Goal: Task Accomplishment & Management: Use online tool/utility

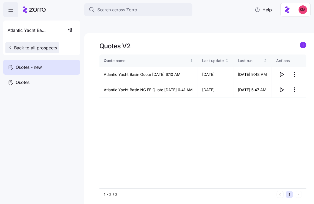
click at [39, 50] on span "Back to all prospects" at bounding box center [32, 48] width 49 height 6
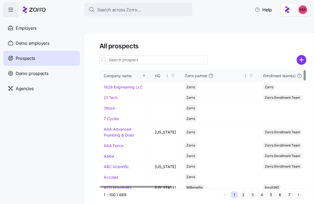
click at [137, 56] on input at bounding box center [153, 60] width 108 height 9
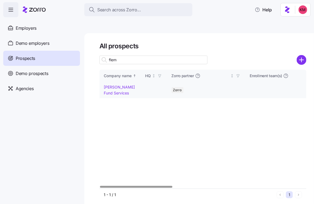
type input "flem"
click at [114, 85] on link "Fleming Fund Services" at bounding box center [119, 90] width 31 height 11
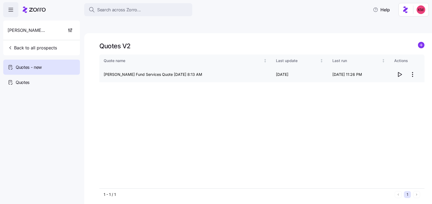
click at [314, 62] on html "Search across Zorro... Help Fleming Fund Services Back to all prospects Quotes …" at bounding box center [216, 127] width 432 height 255
click at [314, 74] on div "Edit quote" at bounding box center [391, 75] width 50 height 9
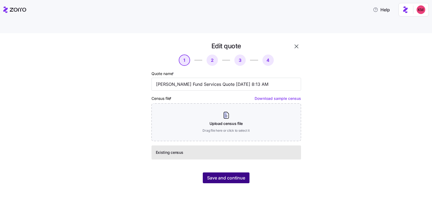
click at [221, 175] on span "Save and continue" at bounding box center [226, 178] width 38 height 6
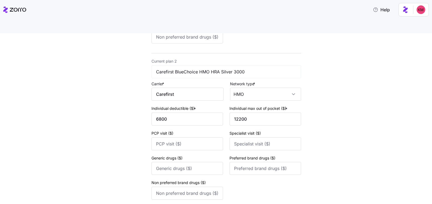
scroll to position [217, 0]
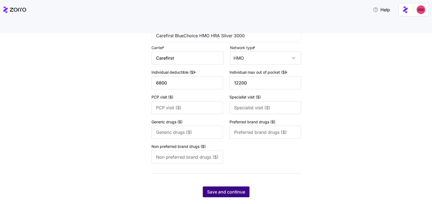
click at [218, 189] on span "Save and continue" at bounding box center [226, 192] width 38 height 6
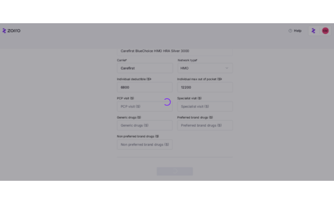
scroll to position [0, 0]
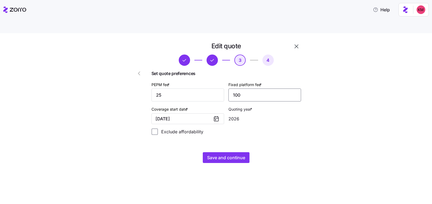
click at [242, 89] on input "100" at bounding box center [265, 95] width 73 height 13
click at [262, 125] on div "Set quote preferences PEPM fee * 25 Fixed platform fee * 100 Coverage start dat…" at bounding box center [227, 104] width 150 height 69
click at [229, 138] on div "Edit quote 3 4 Set quote preferences PEPM fee * 25 Fixed platform fee * 100 Cov…" at bounding box center [226, 103] width 154 height 126
click at [224, 155] on span "Save and continue" at bounding box center [226, 158] width 38 height 6
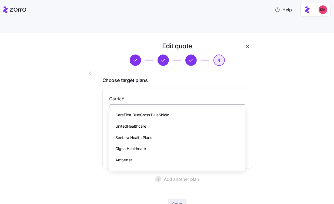
click at [140, 105] on input "Carrier *" at bounding box center [177, 112] width 136 height 14
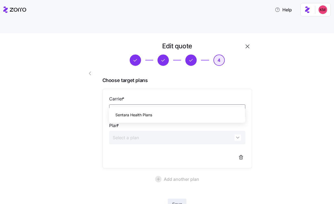
click at [136, 118] on span "Sentara Health Plans" at bounding box center [133, 115] width 37 height 6
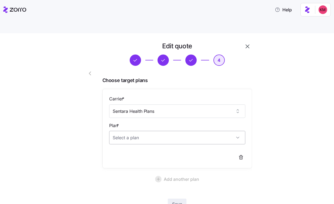
type input "Sentara Health Plans"
click at [134, 131] on input "Plan *" at bounding box center [177, 138] width 136 height 14
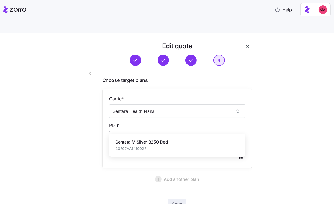
click at [142, 150] on span "20507VA1410025" at bounding box center [141, 148] width 52 height 5
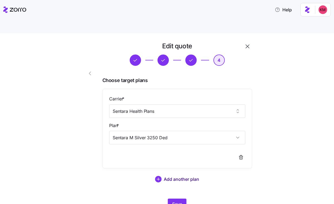
type input "Sentara M Silver 3250 Ded"
click at [166, 176] on span "Add another plan" at bounding box center [181, 179] width 35 height 6
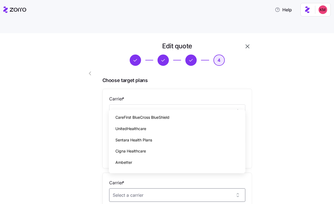
click at [73, 129] on div at bounding box center [84, 176] width 31 height 273
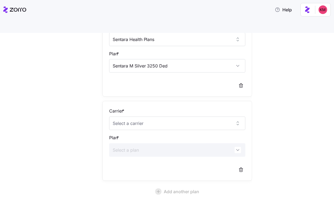
scroll to position [71, 0]
click at [180, 118] on input "Carrier *" at bounding box center [177, 125] width 136 height 14
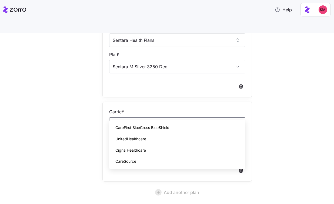
click at [159, 127] on span "CareFirst BlueCross BlueShield" at bounding box center [142, 128] width 54 height 6
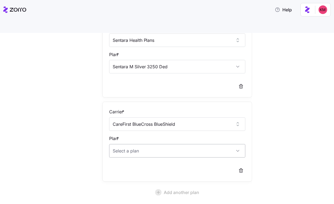
type input "CareFirst BlueCross BlueShield"
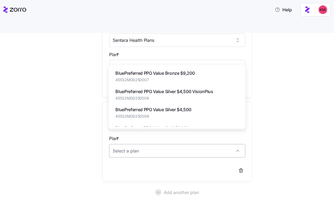
click at [153, 144] on input "Plan *" at bounding box center [177, 151] width 136 height 14
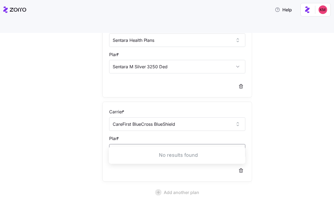
type input "hmo 17"
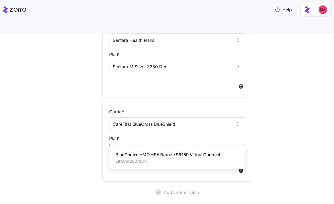
type input "1"
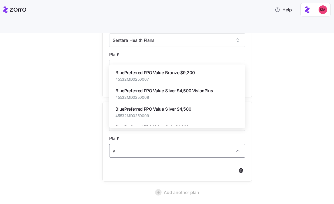
scroll to position [72, 0]
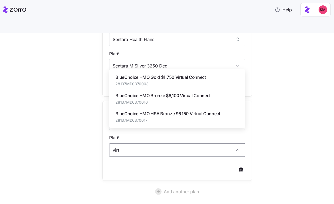
type input "virt"
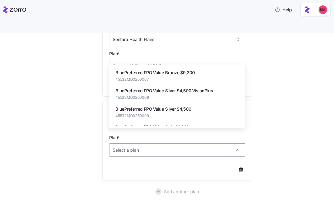
type input "b"
click at [183, 73] on span "BlueChoice HMO Gold $1,750 Virtual Connect" at bounding box center [160, 72] width 90 height 7
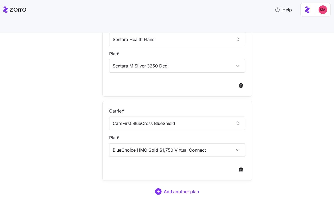
type input "BlueChoice HMO Gold $1,750 Virtual Connect"
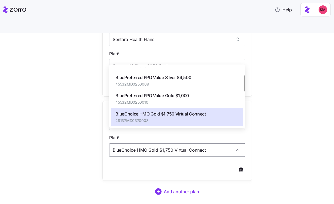
scroll to position [96, 0]
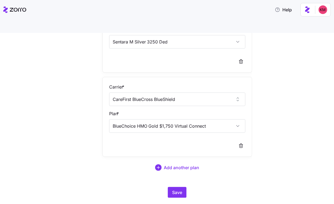
click at [297, 124] on div "Edit quote 4 Choose target plans Carrier * Sentara Health Plans Plan * Sentara …" at bounding box center [170, 75] width 311 height 259
click at [177, 165] on span "Add another plan" at bounding box center [181, 168] width 35 height 6
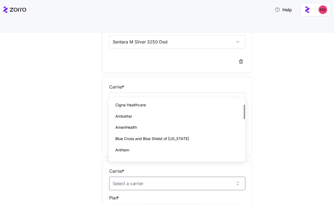
scroll to position [0, 0]
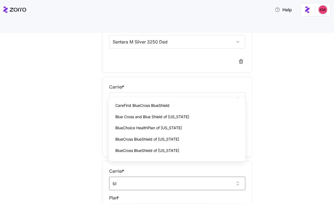
type input "b"
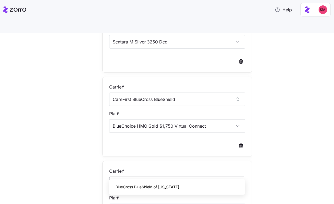
click at [143, 182] on div "BlueCross BlueShield of North Carolina" at bounding box center [177, 187] width 132 height 11
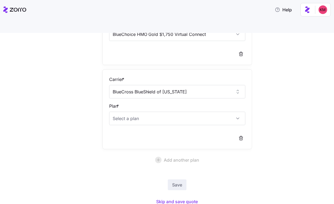
scroll to position [188, 0]
type input "BlueCross BlueShield of North Carolina"
click at [255, 136] on div "Edit quote 4 Choose target plans Carrier * Sentara Health Plans Plan * Sentara …" at bounding box center [170, 33] width 189 height 359
click at [182, 112] on input "Plan *" at bounding box center [177, 119] width 136 height 14
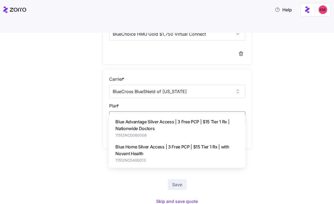
type input "access"
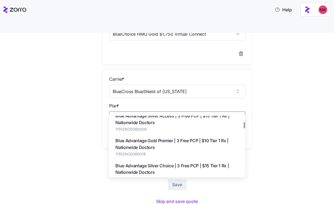
scroll to position [46, 0]
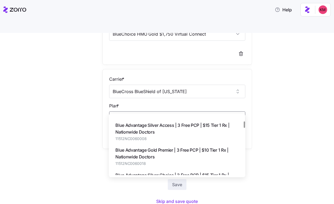
click at [210, 130] on span "Blue Advantage Silver Access | 3 Free PCP | $15 Tier 1 Rx | Nationwide Doctors" at bounding box center [176, 129] width 123 height 14
type input "Blue Advantage Silver Access | 3 Free PCP | $15 Tier 1 Rx | Nationwide Doctors"
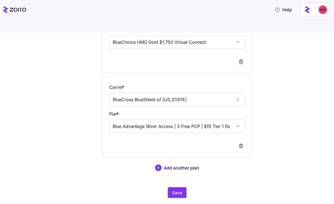
click at [170, 165] on span "Add another plan" at bounding box center [181, 168] width 35 height 6
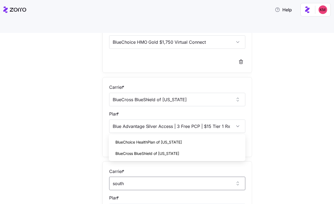
click at [146, 155] on span "BlueCross BlueShield of South Carolina" at bounding box center [147, 154] width 64 height 6
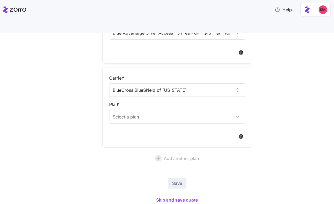
scroll to position [276, 0]
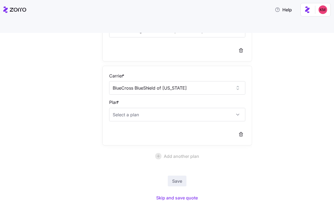
type input "BlueCross BlueShield of South Carolina"
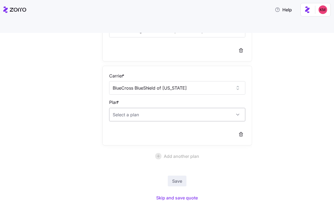
click at [184, 108] on input "Plan *" at bounding box center [177, 115] width 136 height 14
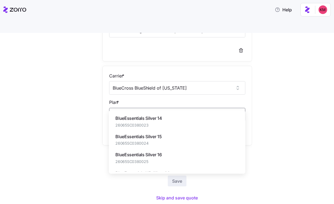
click at [160, 155] on span "BlueEssentials Silver 16" at bounding box center [138, 155] width 46 height 7
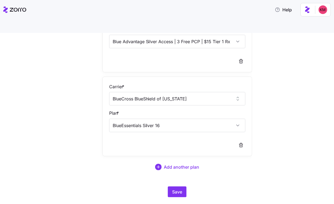
scroll to position [264, 0]
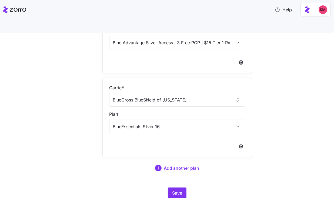
type input "BlueEssentials Silver 16"
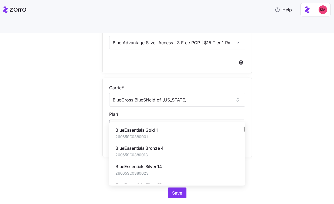
scroll to position [32, 0]
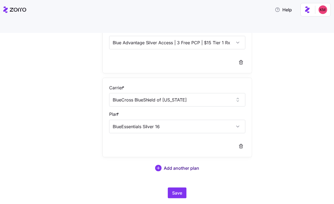
click at [183, 162] on button "Add another plan" at bounding box center [177, 168] width 150 height 13
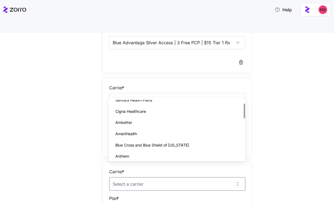
scroll to position [0, 0]
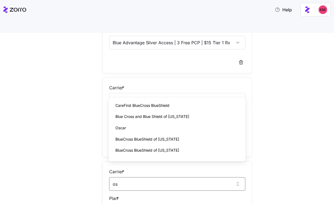
click at [160, 125] on div "Oscar" at bounding box center [177, 127] width 132 height 11
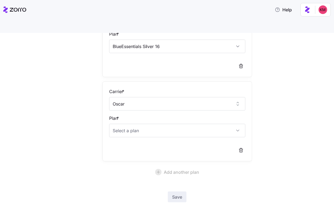
scroll to position [363, 0]
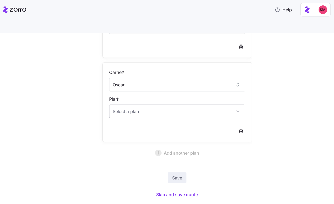
type input "Oscar"
click at [156, 105] on input "Plan *" at bounding box center [177, 112] width 136 height 14
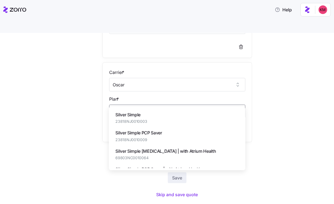
click at [147, 114] on div "Silver Simple 23818NJ0010003" at bounding box center [177, 118] width 132 height 18
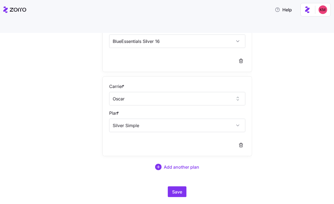
scroll to position [348, 0]
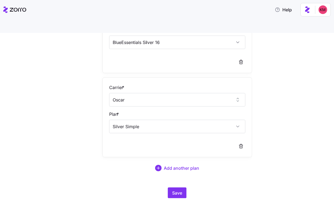
type input "Silver Simple"
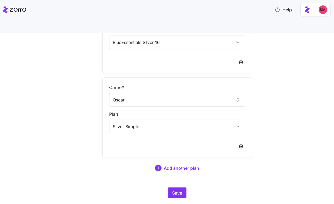
scroll to position [348, 0]
click at [165, 165] on span "Add another plan" at bounding box center [181, 168] width 35 height 6
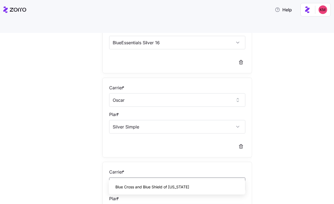
click at [151, 186] on span "Blue Cross and Blue Shield of Montana" at bounding box center [152, 187] width 74 height 6
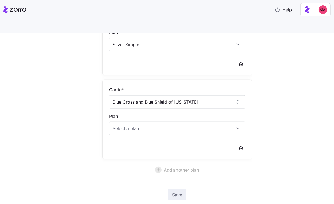
scroll to position [431, 0]
type input "Blue Cross and Blue Shield of Montana"
click at [148, 121] on input "Plan *" at bounding box center [177, 128] width 136 height 14
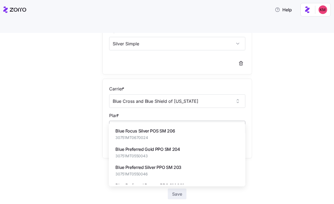
paste input "206"
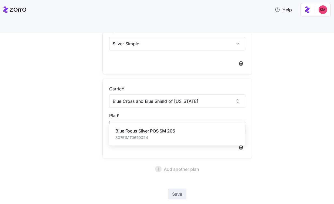
click at [145, 130] on span "Blue Focus Silver POS SM 206" at bounding box center [144, 131] width 59 height 7
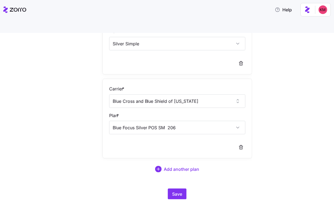
type input "Blue Focus Silver POS SM 206"
click at [170, 189] on button "Save" at bounding box center [177, 194] width 19 height 11
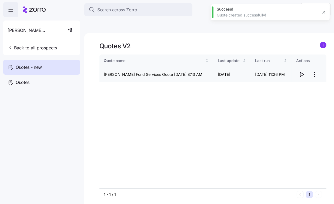
click at [306, 69] on span "button" at bounding box center [301, 74] width 10 height 10
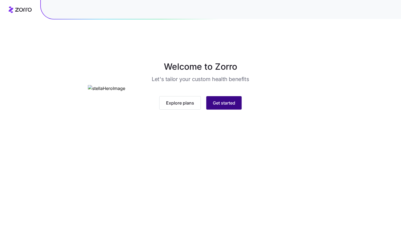
click at [224, 110] on button "Get started" at bounding box center [223, 103] width 35 height 14
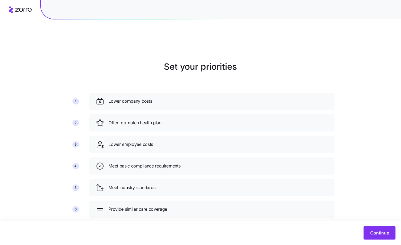
click at [375, 243] on div "Continue" at bounding box center [200, 233] width 401 height 24
click at [375, 228] on button "Continue" at bounding box center [379, 233] width 32 height 14
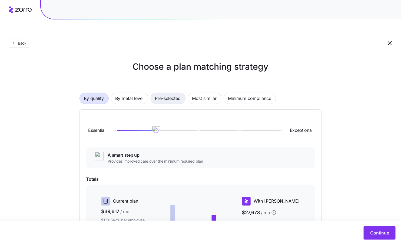
click at [175, 93] on span "Pre-selected" at bounding box center [168, 98] width 26 height 11
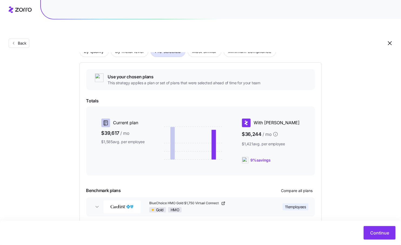
scroll to position [60, 0]
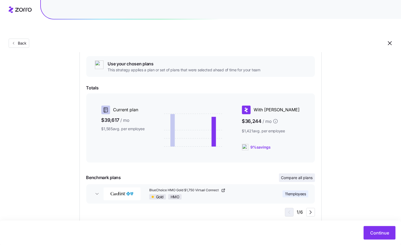
click at [301, 175] on span "Compare all plans" at bounding box center [297, 177] width 32 height 5
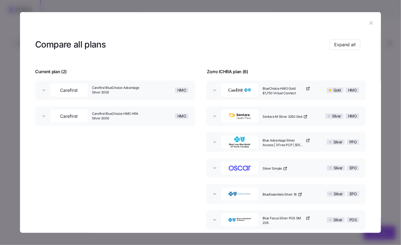
scroll to position [30, 0]
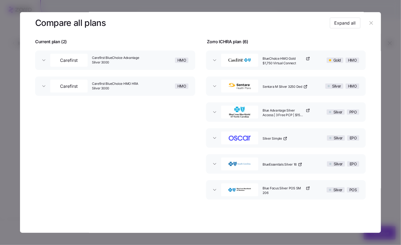
click at [367, 21] on button "button" at bounding box center [371, 23] width 9 height 9
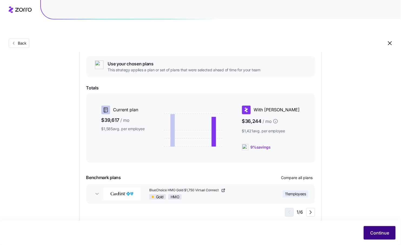
click at [373, 234] on span "Continue" at bounding box center [379, 233] width 19 height 6
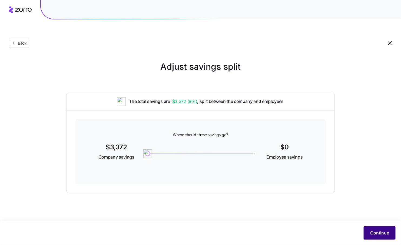
click at [372, 233] on span "Continue" at bounding box center [379, 233] width 19 height 6
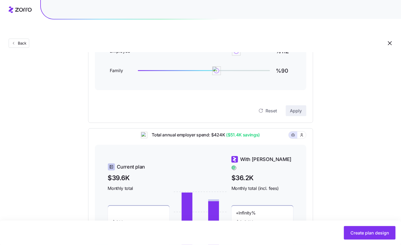
scroll to position [56, 0]
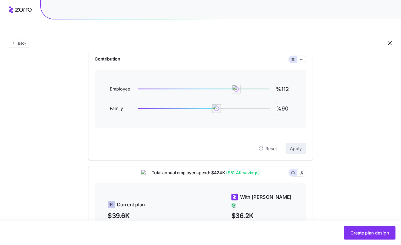
click at [283, 102] on input "%90" at bounding box center [283, 108] width 15 height 13
type input "%100"
click at [291, 143] on button "Apply" at bounding box center [296, 148] width 21 height 11
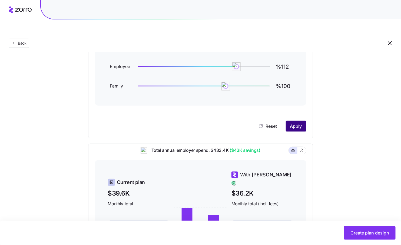
scroll to position [72, 0]
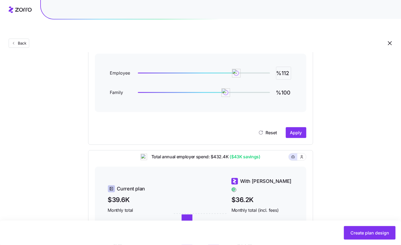
click at [290, 67] on input "%112" at bounding box center [283, 73] width 15 height 13
click at [287, 127] on button "Apply" at bounding box center [296, 132] width 21 height 11
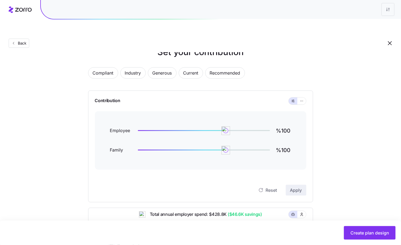
scroll to position [0, 0]
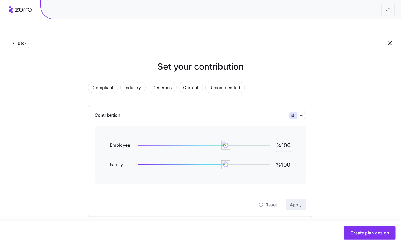
click at [286, 139] on input "%100" at bounding box center [283, 145] width 15 height 13
type input "%105"
click at [282, 158] on input "%100" at bounding box center [283, 164] width 15 height 13
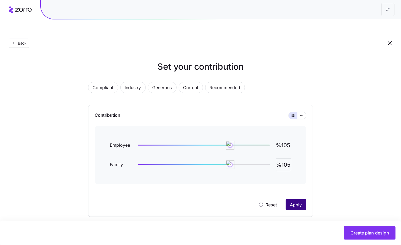
type input "%105"
click at [292, 199] on button "Apply" at bounding box center [296, 204] width 21 height 11
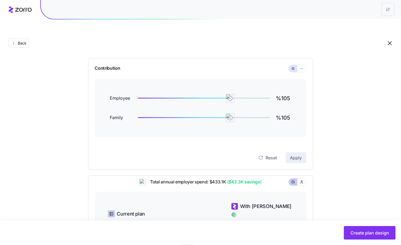
scroll to position [37, 0]
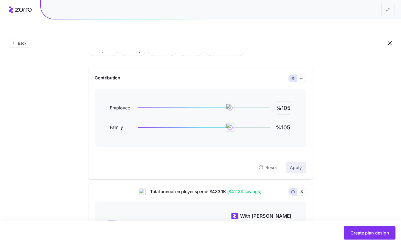
click at [287, 102] on input "%105" at bounding box center [283, 108] width 15 height 13
type input "%108"
click at [291, 164] on span "Apply" at bounding box center [296, 167] width 12 height 6
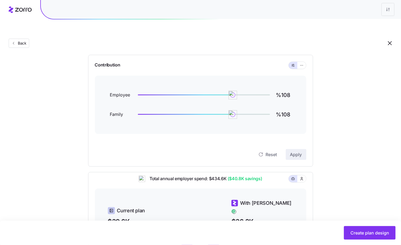
scroll to position [29, 0]
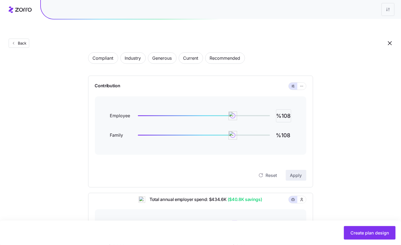
click at [284, 109] on input "%108" at bounding box center [283, 115] width 15 height 13
type input "%111"
click at [295, 172] on span "Apply" at bounding box center [296, 175] width 12 height 6
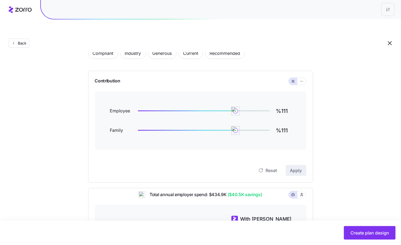
scroll to position [30, 0]
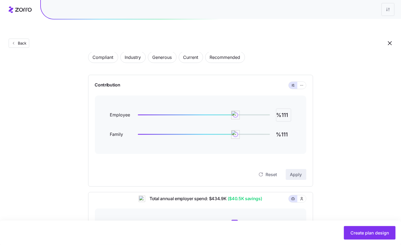
click at [285, 109] on input "%111" at bounding box center [283, 115] width 15 height 13
type input "%110"
click at [292, 171] on span "Apply" at bounding box center [296, 174] width 12 height 6
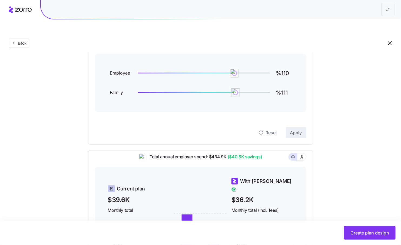
scroll to position [49, 0]
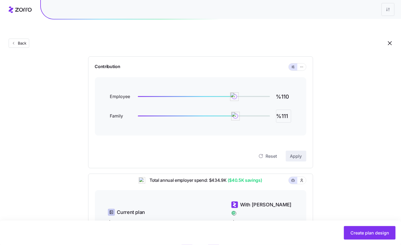
click at [284, 110] on input "%111" at bounding box center [283, 116] width 15 height 13
type input "%110"
click at [295, 153] on span "Apply" at bounding box center [296, 156] width 12 height 6
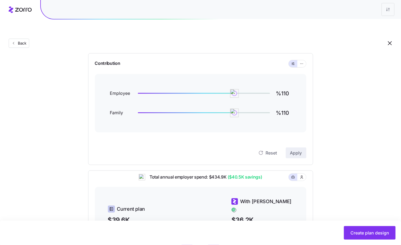
scroll to position [47, 0]
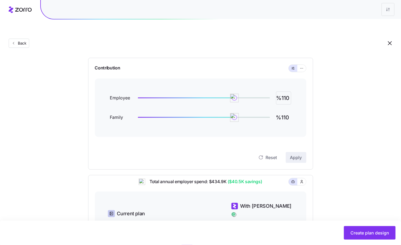
click at [288, 92] on input "%110" at bounding box center [283, 98] width 15 height 13
type input "%109"
click at [299, 152] on button "Apply" at bounding box center [296, 157] width 21 height 11
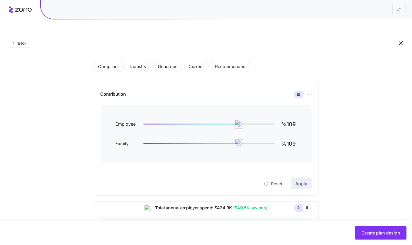
scroll to position [27, 0]
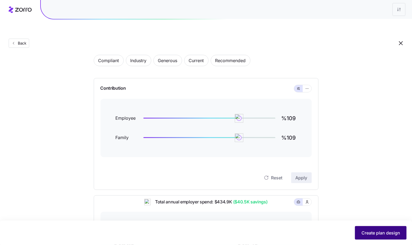
click at [375, 228] on button "Create plan design" at bounding box center [381, 233] width 52 height 14
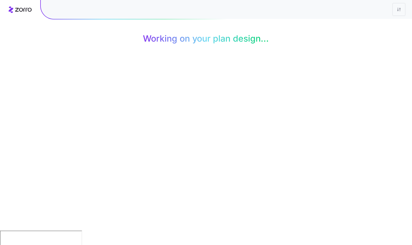
scroll to position [0, 0]
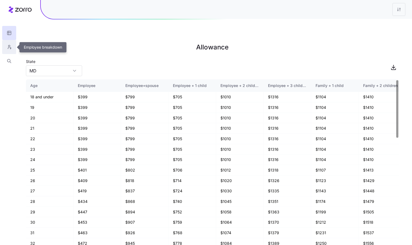
click at [8, 50] on button "button" at bounding box center [9, 47] width 14 height 14
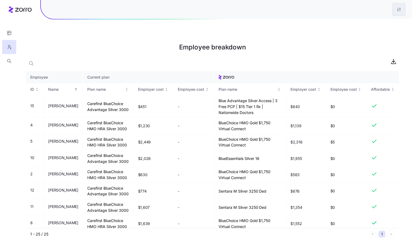
click at [394, 12] on html "Employee breakdown Employee Current plan ID Name Plan name Employer cost Employ…" at bounding box center [206, 149] width 412 height 299
click at [374, 25] on div "Edit plan design" at bounding box center [367, 24] width 28 height 6
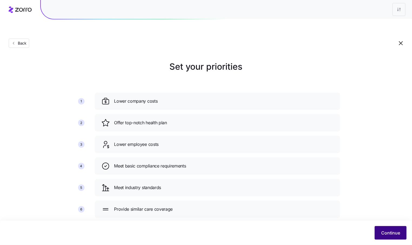
click at [390, 230] on span "Continue" at bounding box center [390, 233] width 19 height 6
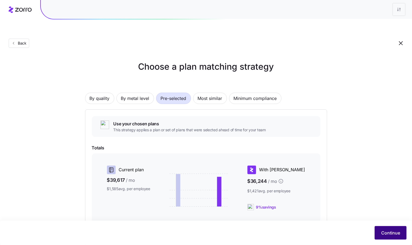
click at [389, 232] on span "Continue" at bounding box center [390, 233] width 19 height 6
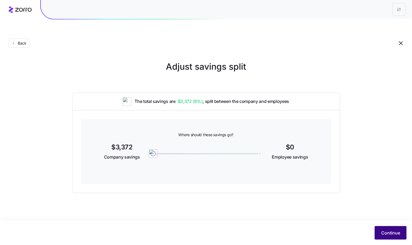
click at [381, 227] on button "Continue" at bounding box center [391, 233] width 32 height 14
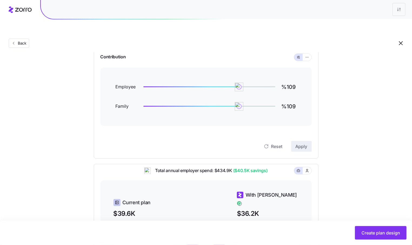
scroll to position [59, 0]
click at [290, 100] on input "%109" at bounding box center [288, 106] width 15 height 13
type input "%110"
click at [300, 143] on span "Apply" at bounding box center [302, 146] width 12 height 6
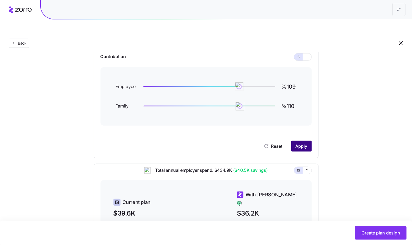
scroll to position [0, 0]
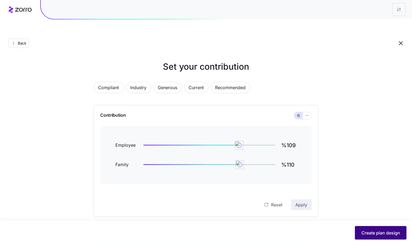
click at [373, 229] on button "Create plan design" at bounding box center [381, 233] width 52 height 14
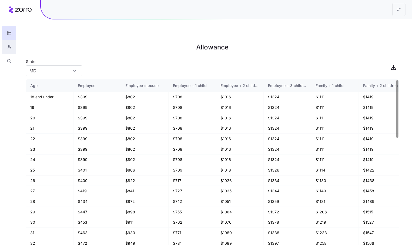
click at [16, 44] on button "button" at bounding box center [9, 47] width 14 height 14
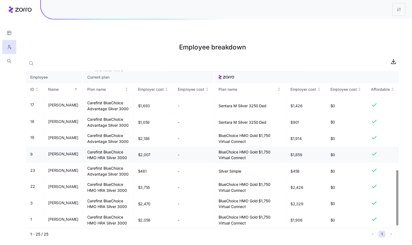
scroll to position [285, 0]
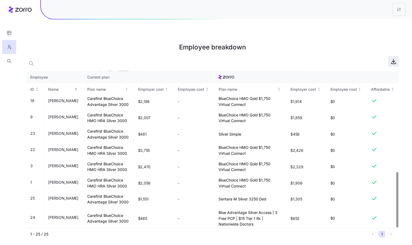
click at [394, 58] on icon "button" at bounding box center [393, 61] width 6 height 6
click at [10, 33] on icon "button" at bounding box center [9, 32] width 5 height 5
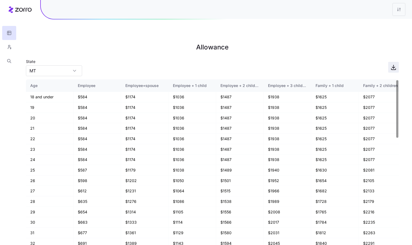
click at [395, 64] on icon "button" at bounding box center [393, 67] width 6 height 6
click at [398, 62] on span "button" at bounding box center [393, 67] width 10 height 10
click at [12, 43] on button "button" at bounding box center [9, 47] width 14 height 14
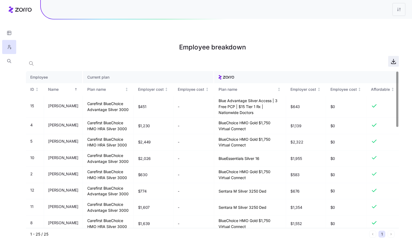
click at [395, 58] on icon "button" at bounding box center [393, 61] width 6 height 6
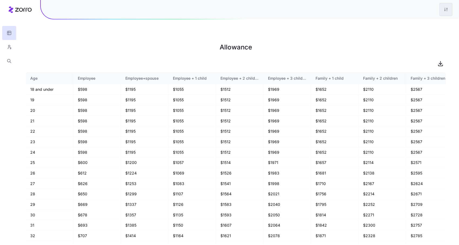
click at [445, 10] on html "Allowance Age Employee Employee+spouse Employee + 1 child Employee + 2 children…" at bounding box center [229, 149] width 459 height 299
click at [6, 46] on html "Allowance Age Employee Employee+spouse Employee + 1 child Employee + 2 children…" at bounding box center [229, 149] width 459 height 299
click at [14, 47] on button "button" at bounding box center [9, 47] width 14 height 14
